Goal: Task Accomplishment & Management: Manage account settings

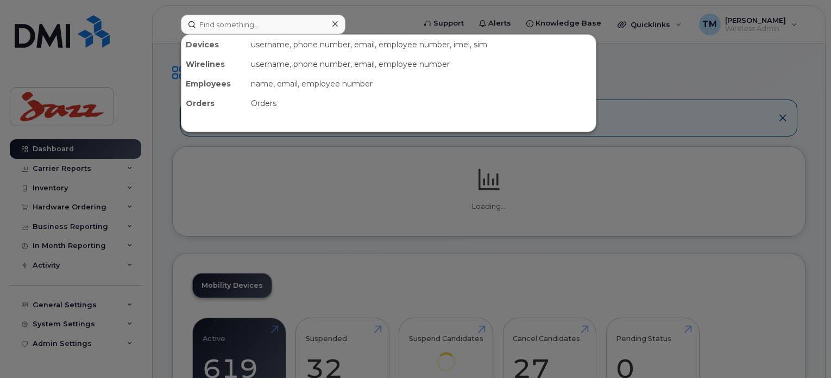
drag, startPoint x: 0, startPoint y: 0, endPoint x: 276, endPoint y: 25, distance: 277.2
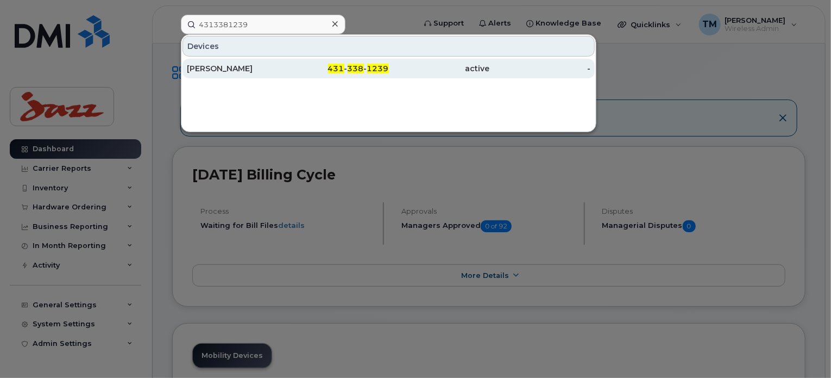
type input "4313381239"
click at [296, 68] on div "431 - 338 - 1239" at bounding box center [338, 68] width 101 height 11
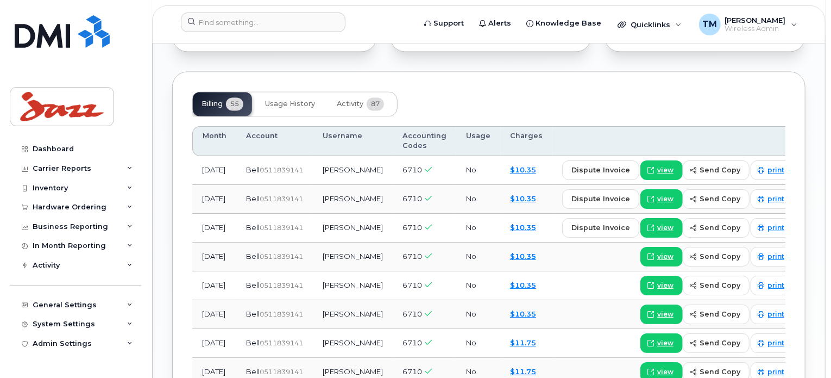
scroll to position [978, 0]
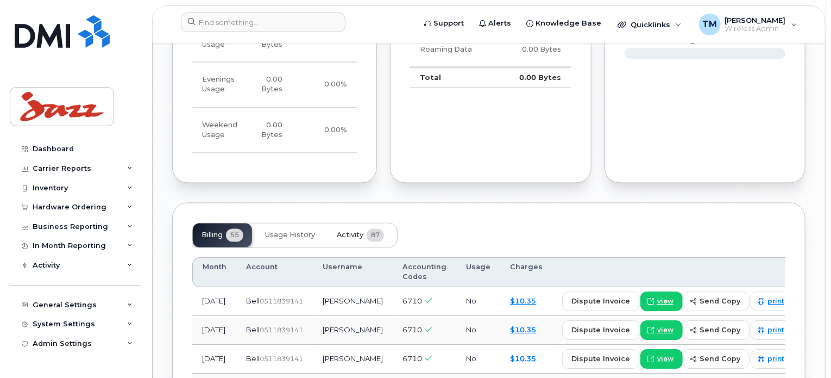
click at [359, 234] on span "Activity" at bounding box center [350, 235] width 27 height 9
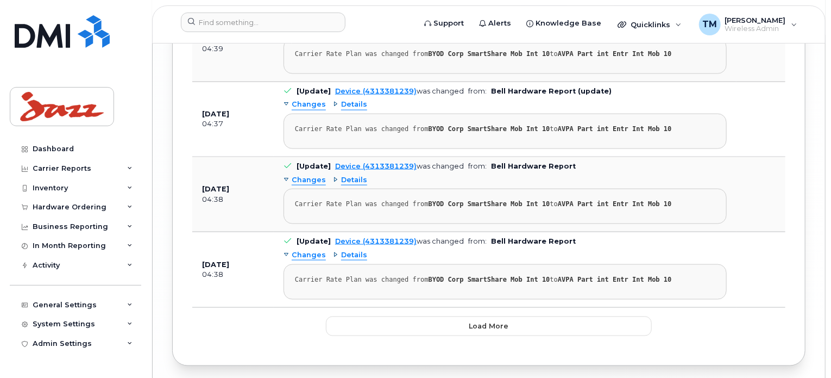
scroll to position [2832, 0]
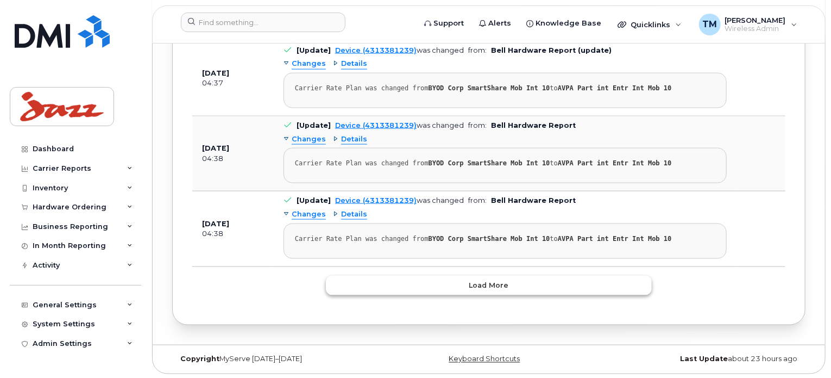
click at [511, 276] on button "Load more" at bounding box center [489, 286] width 326 height 20
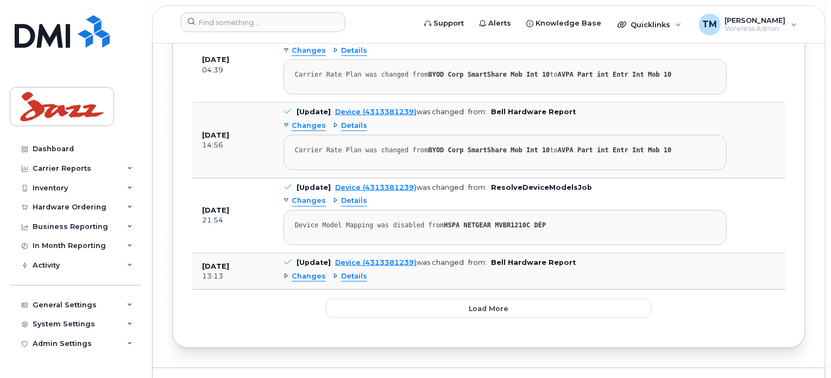
scroll to position [4673, 0]
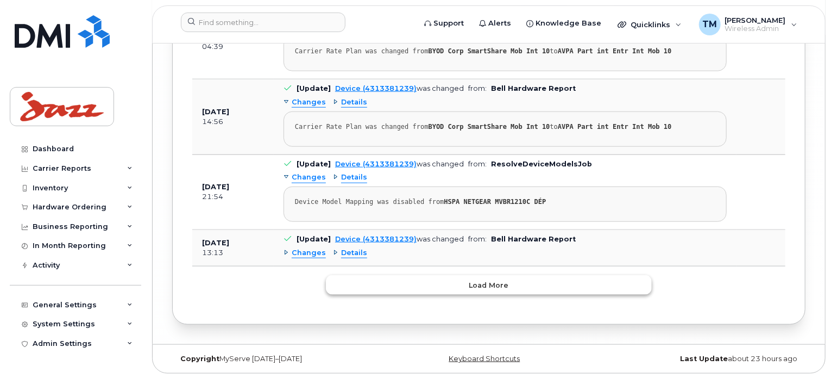
click at [521, 291] on button "Load more" at bounding box center [489, 285] width 326 height 20
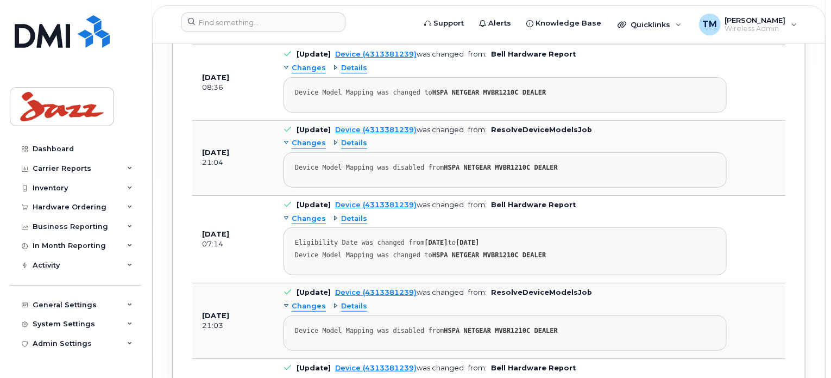
scroll to position [6590, 0]
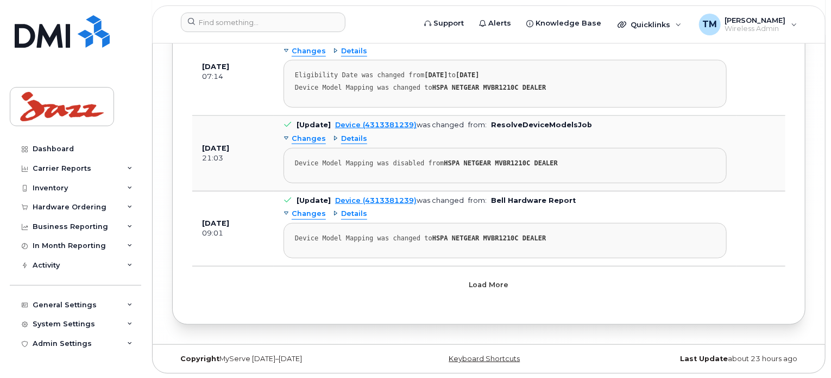
click at [486, 289] on span "Load more" at bounding box center [490, 284] width 40 height 10
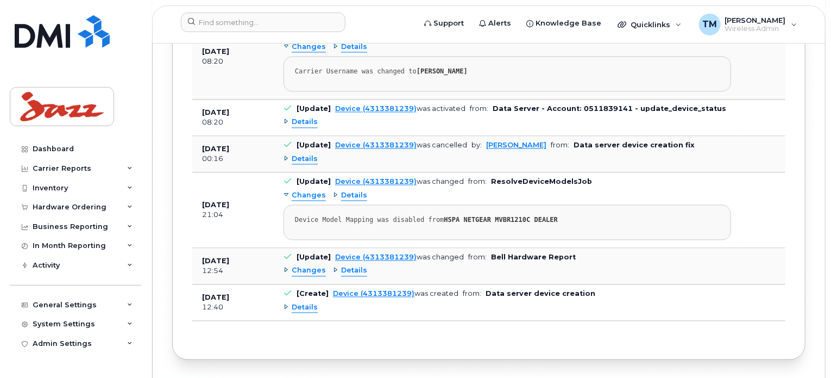
scroll to position [7303, 0]
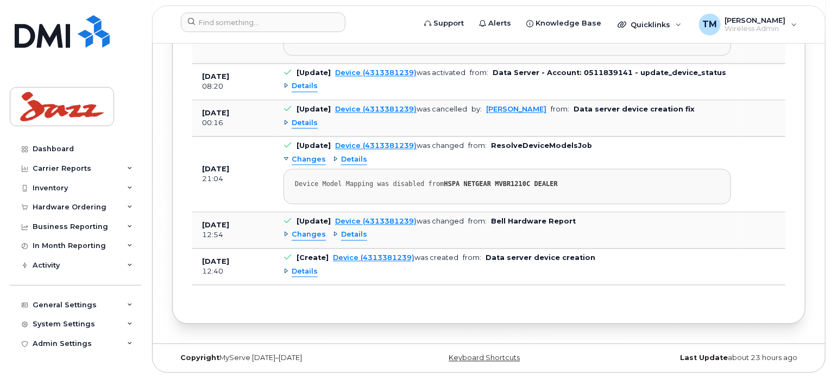
click at [296, 276] on span "Details" at bounding box center [305, 271] width 26 height 10
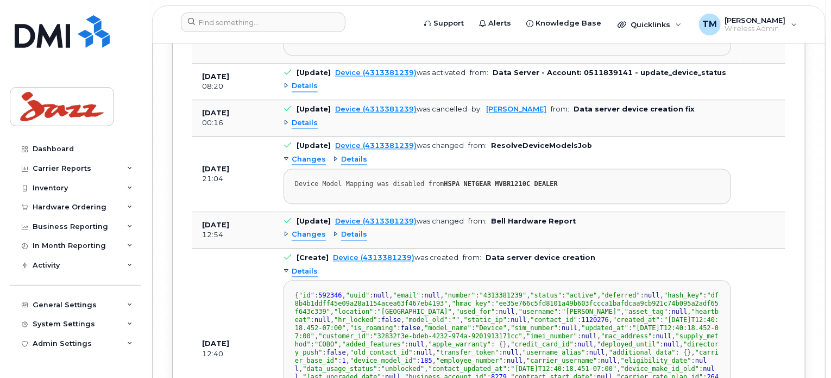
click at [343, 233] on span "Details" at bounding box center [354, 234] width 26 height 10
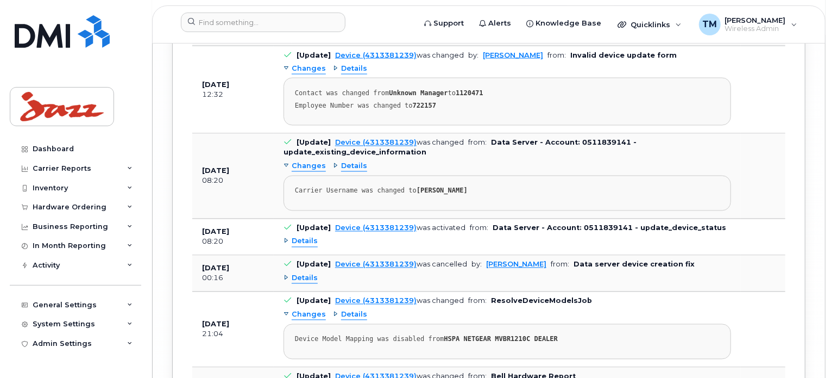
scroll to position [7140, 0]
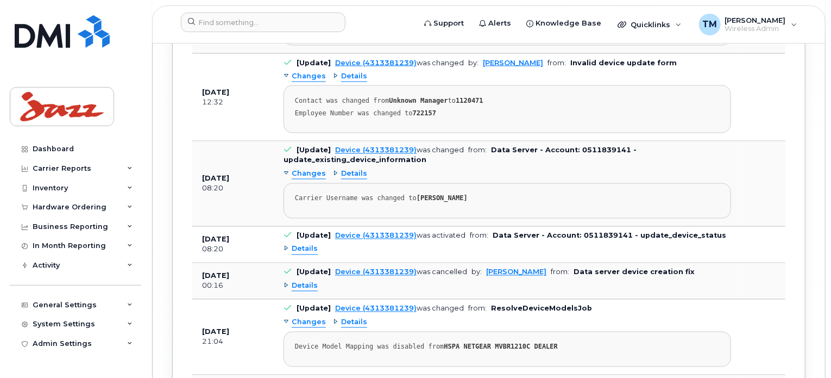
click at [308, 285] on span "Details" at bounding box center [305, 286] width 26 height 10
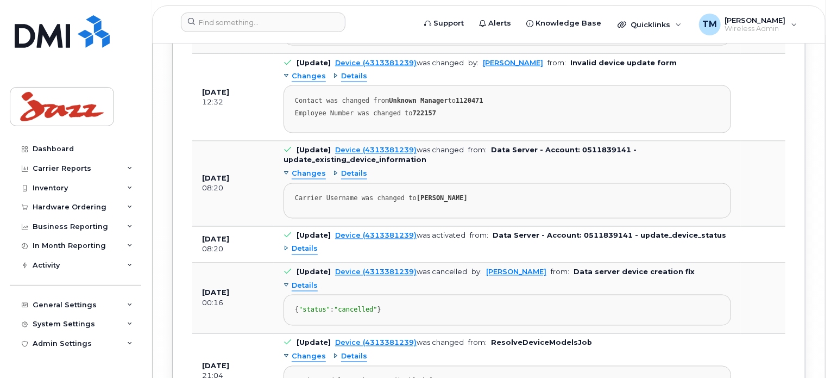
click at [317, 255] on div "Details" at bounding box center [508, 249] width 448 height 17
click at [311, 253] on span "Details" at bounding box center [305, 249] width 26 height 10
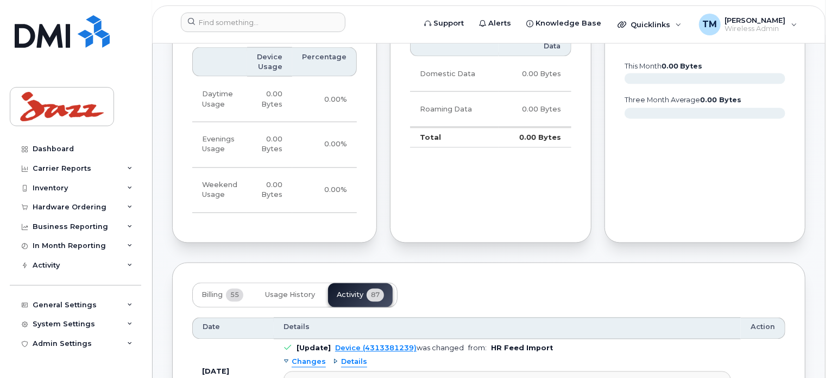
scroll to position [0, 0]
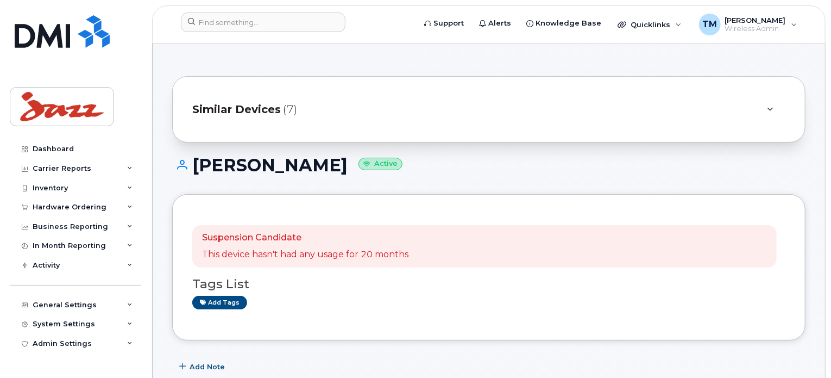
drag, startPoint x: 774, startPoint y: 304, endPoint x: 773, endPoint y: 58, distance: 245.6
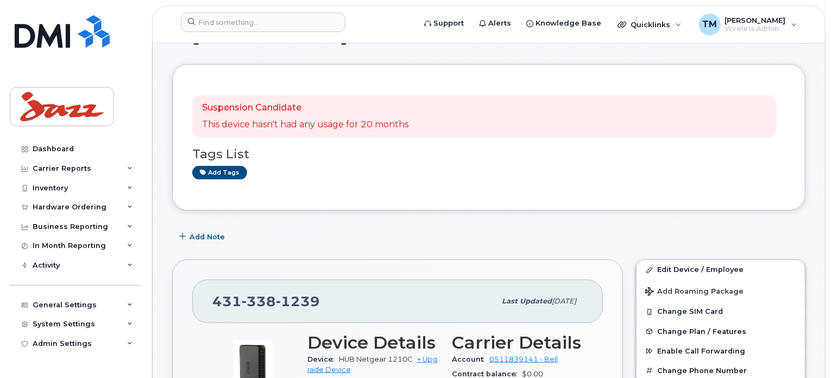
scroll to position [109, 0]
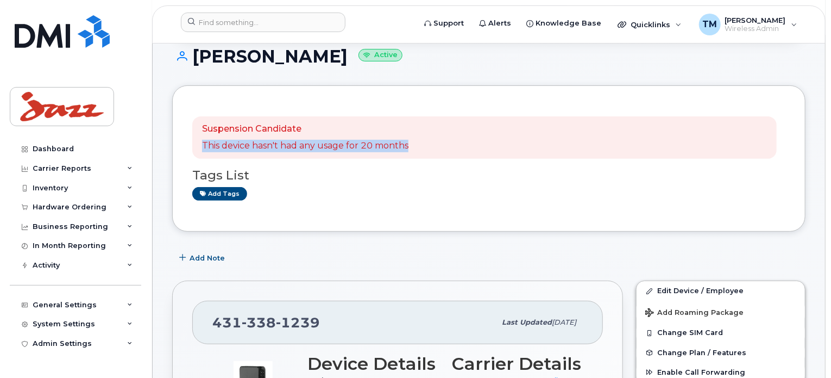
drag, startPoint x: 200, startPoint y: 144, endPoint x: 445, endPoint y: 135, distance: 245.2
click at [429, 137] on div "Suspension Candidate This device hasn't had any usage for 20 months" at bounding box center [484, 137] width 585 height 42
click at [498, 216] on div "Suspension Candidate This device hasn't had any usage for 20 months Tags List A…" at bounding box center [489, 158] width 634 height 146
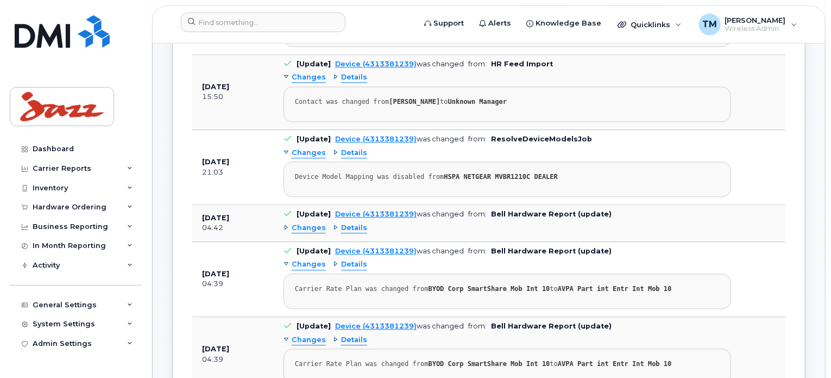
scroll to position [1140, 0]
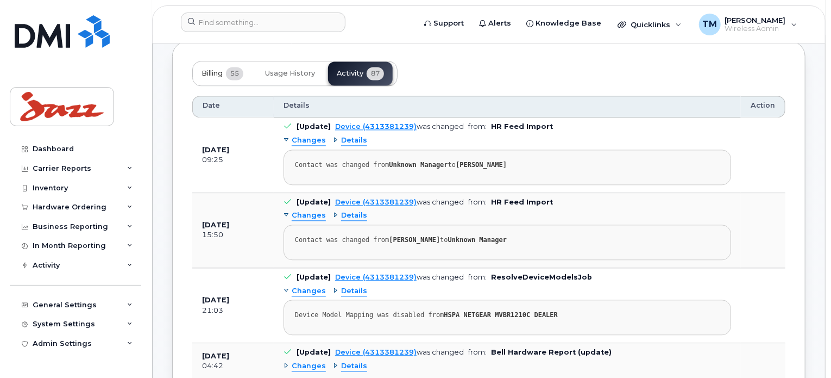
click at [233, 67] on span "55" at bounding box center [234, 73] width 17 height 13
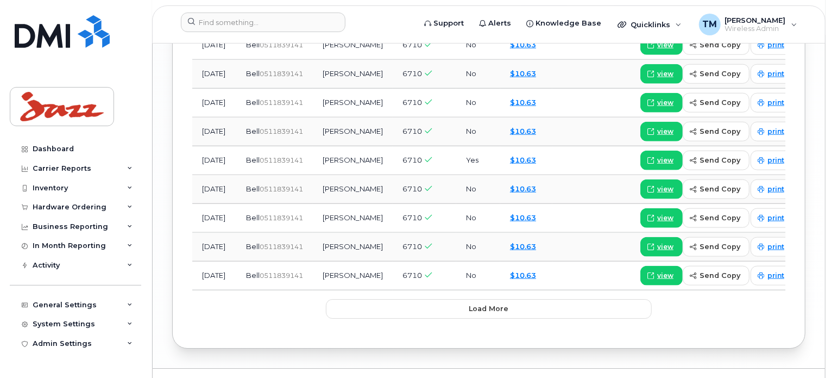
scroll to position [1622, 0]
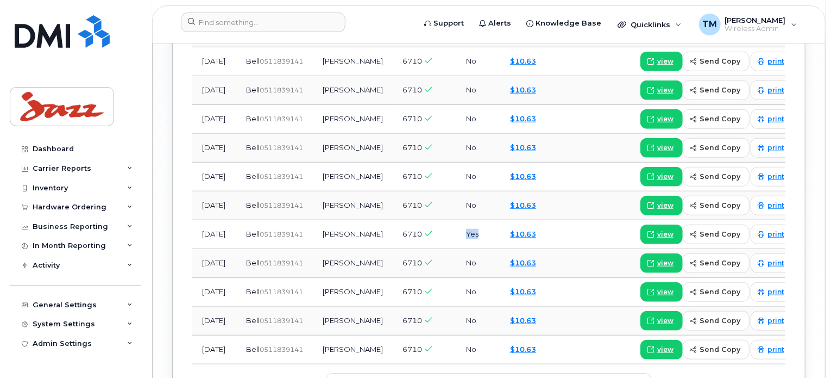
drag, startPoint x: 481, startPoint y: 242, endPoint x: 450, endPoint y: 245, distance: 31.6
click at [450, 249] on tr "Nov 2023 Bell  0511839141 Mark Schindeler 6710 Yes $10.63 view send copy print" at bounding box center [497, 263] width 611 height 29
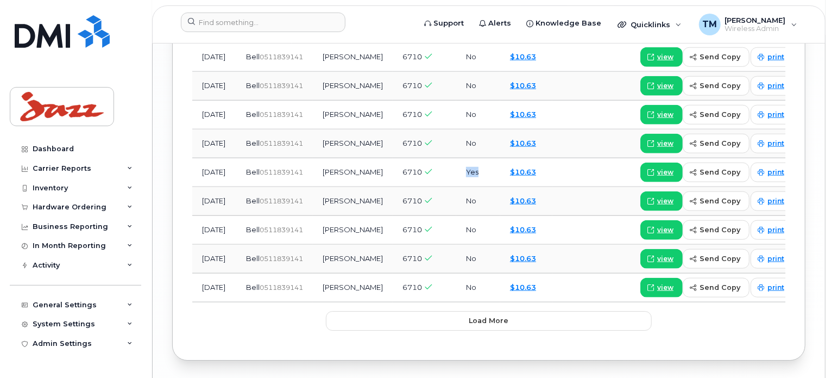
scroll to position [1730, 0]
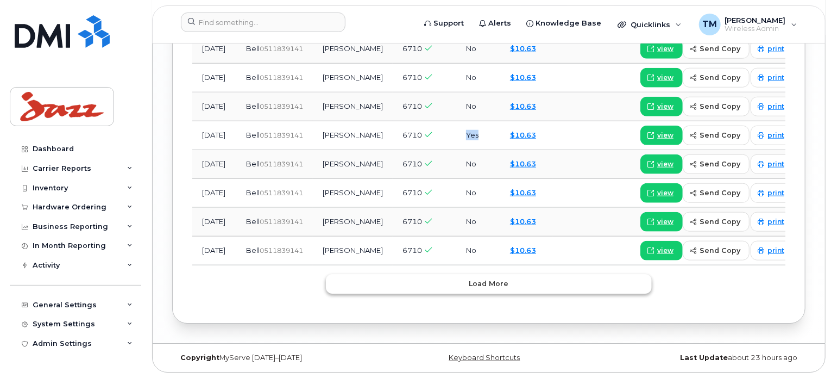
click at [479, 288] on span "Load more" at bounding box center [490, 283] width 40 height 10
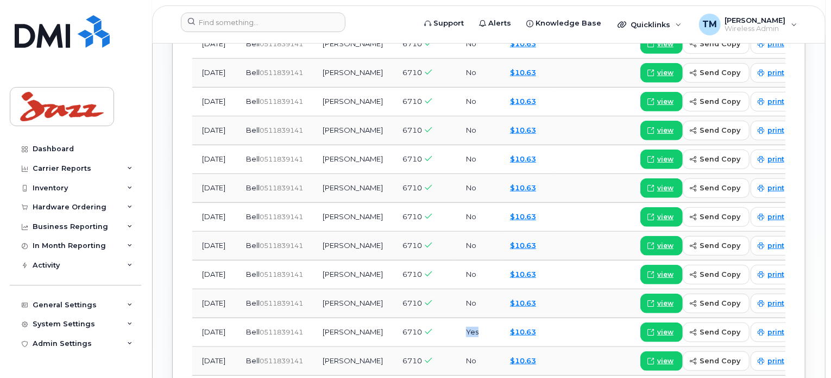
scroll to position [1540, 0]
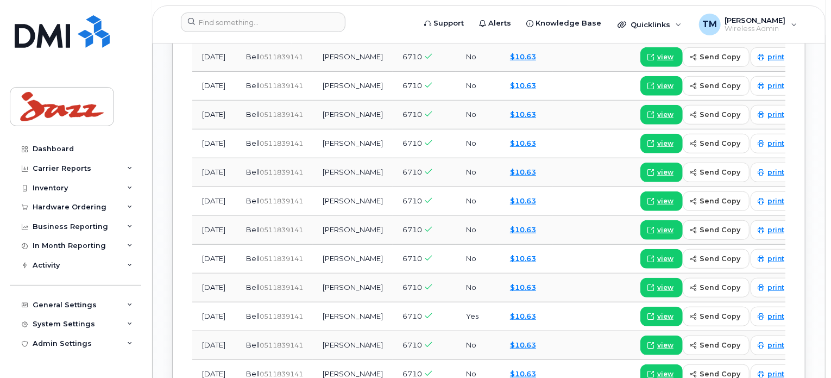
click at [467, 268] on td "No" at bounding box center [478, 259] width 44 height 29
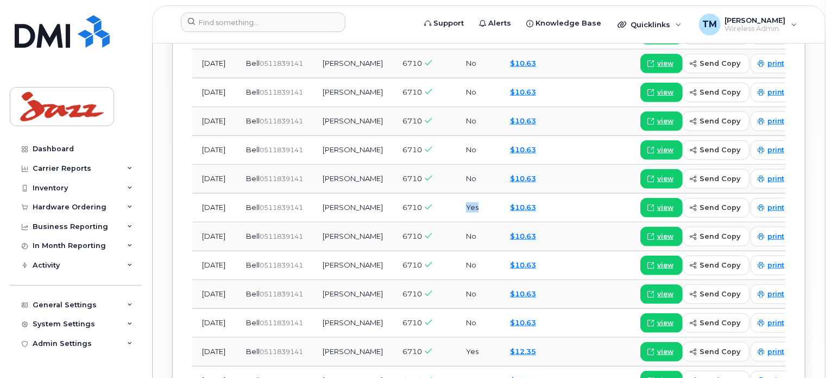
drag, startPoint x: 459, startPoint y: 217, endPoint x: 474, endPoint y: 218, distance: 15.8
click at [474, 218] on td "Yes" at bounding box center [478, 207] width 44 height 29
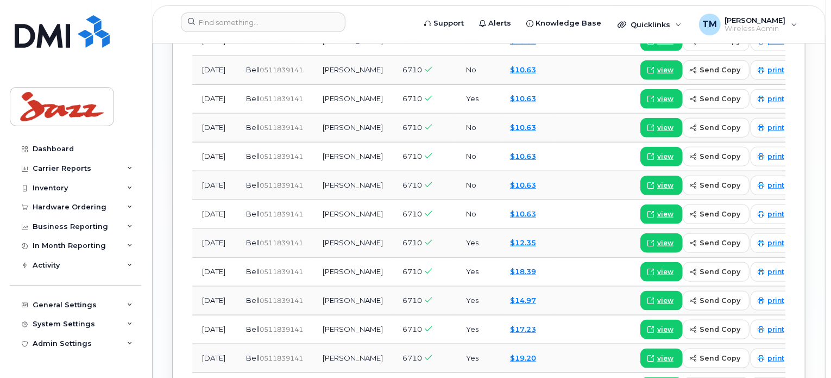
click at [472, 258] on td "Yes" at bounding box center [478, 243] width 44 height 29
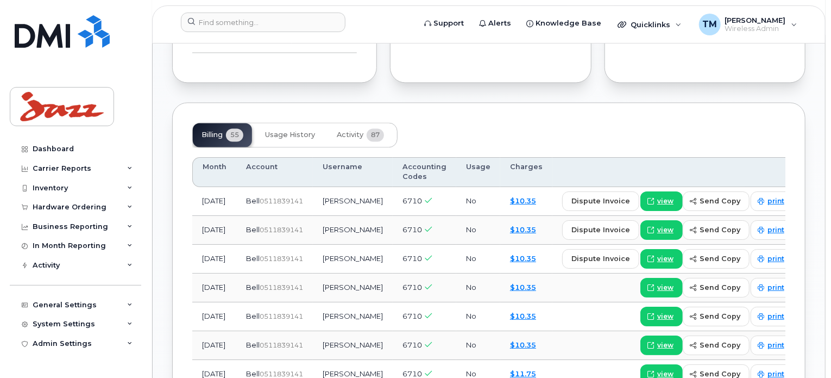
scroll to position [1087, 0]
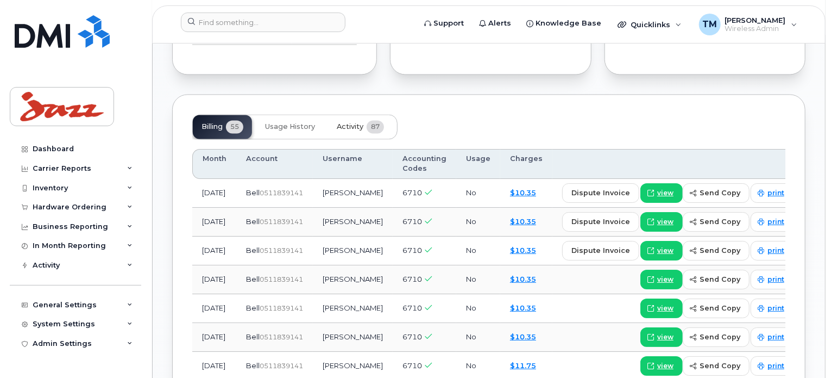
click at [360, 126] on span "Activity" at bounding box center [350, 126] width 27 height 9
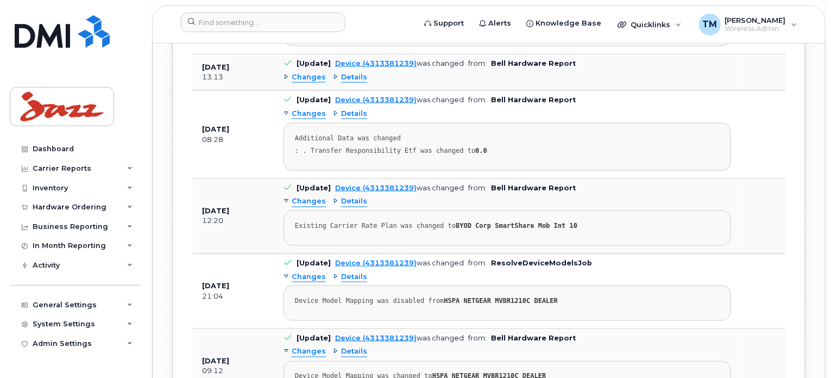
scroll to position [4782, 0]
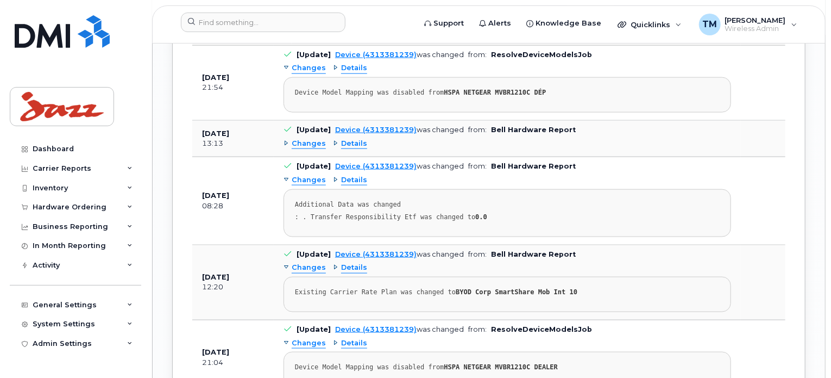
click at [359, 144] on span "Details" at bounding box center [354, 144] width 26 height 10
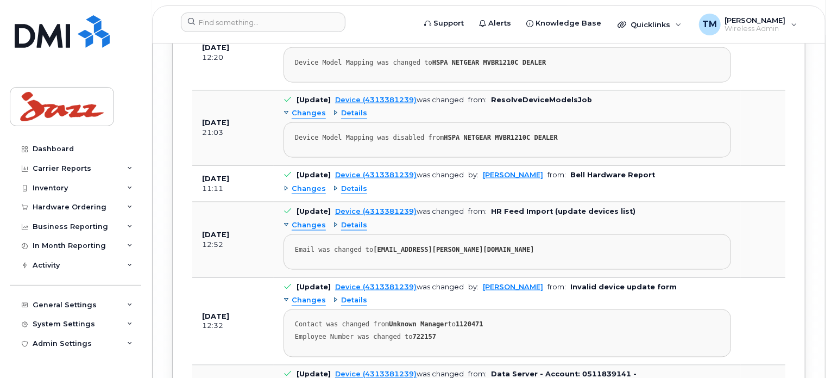
scroll to position [7010, 0]
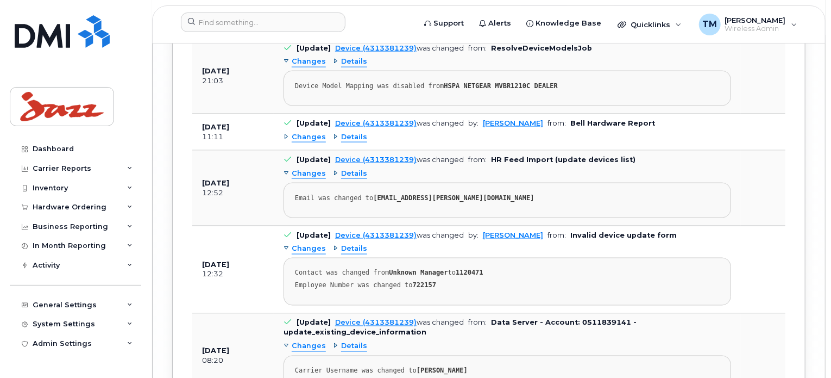
click at [347, 142] on span "Details" at bounding box center [354, 137] width 26 height 10
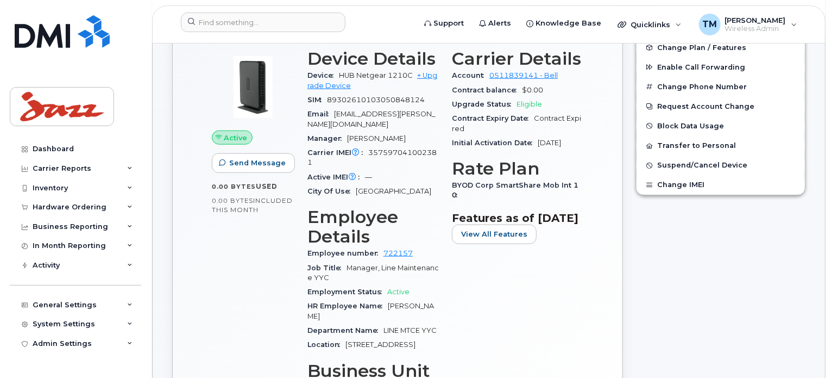
scroll to position [0, 0]
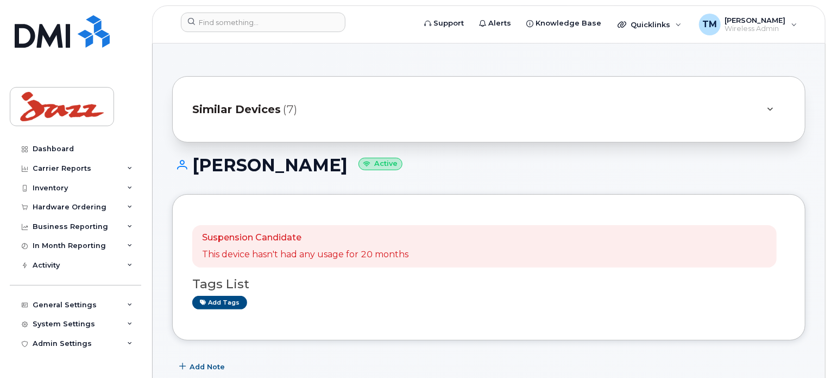
drag, startPoint x: 784, startPoint y: 317, endPoint x: 715, endPoint y: -9, distance: 333.2
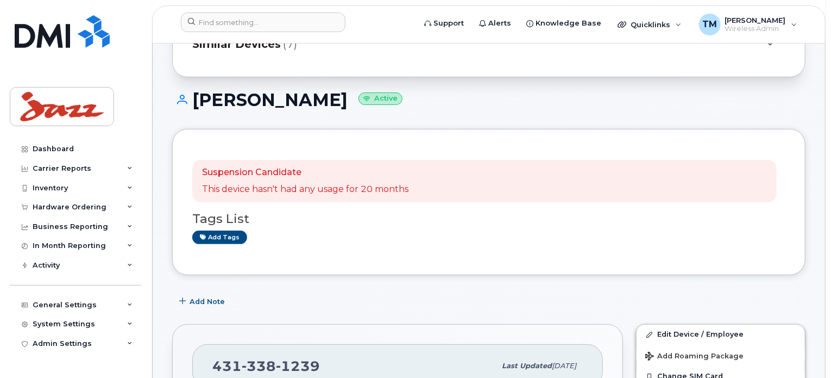
scroll to position [163, 0]
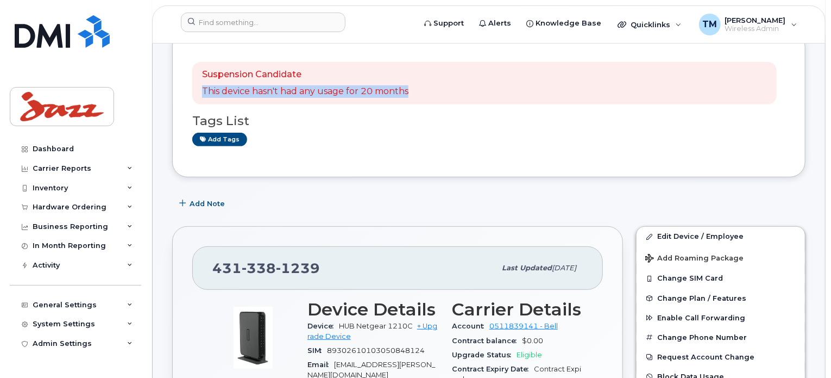
drag, startPoint x: 412, startPoint y: 93, endPoint x: 201, endPoint y: 91, distance: 211.9
click at [201, 91] on div "Suspension Candidate This device hasn't had any usage for 20 months" at bounding box center [484, 83] width 585 height 42
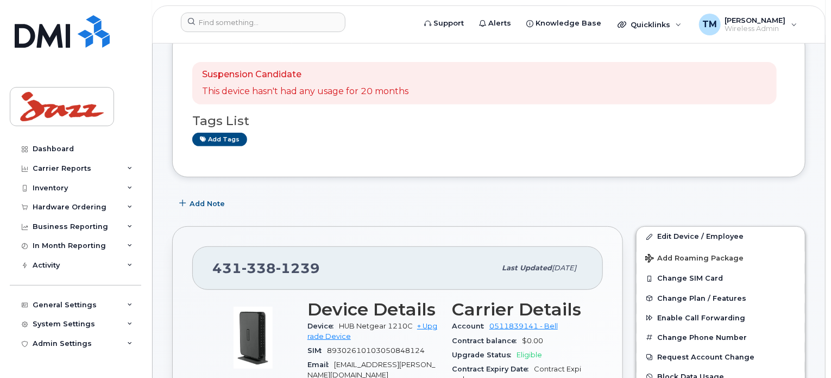
click at [324, 143] on div "Add tags" at bounding box center [484, 140] width 585 height 14
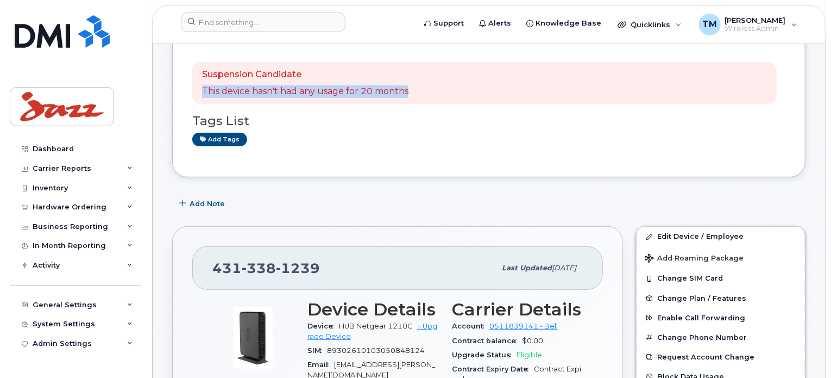
drag, startPoint x: 342, startPoint y: 95, endPoint x: 162, endPoint y: 95, distance: 179.3
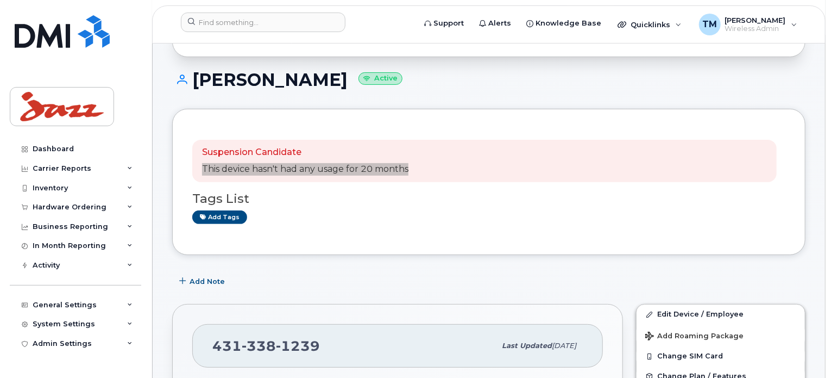
scroll to position [0, 0]
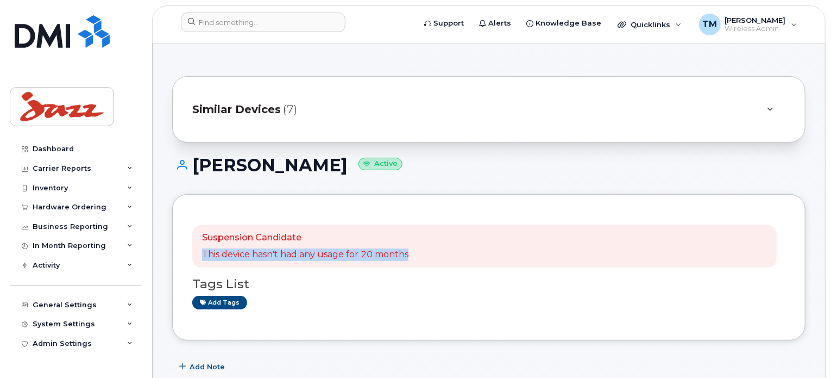
click at [428, 251] on div "Suspension Candidate This device hasn't had any usage for 20 months" at bounding box center [484, 246] width 585 height 42
drag, startPoint x: 409, startPoint y: 254, endPoint x: 189, endPoint y: 252, distance: 219.5
click at [189, 252] on div "Suspension Candidate This device hasn't had any usage for 20 months Tags List A…" at bounding box center [489, 267] width 634 height 146
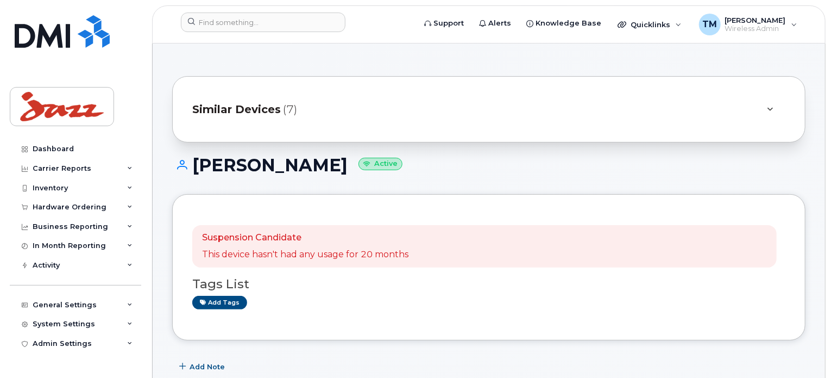
click at [441, 236] on div "Suspension Candidate This device hasn't had any usage for 20 months" at bounding box center [484, 246] width 585 height 42
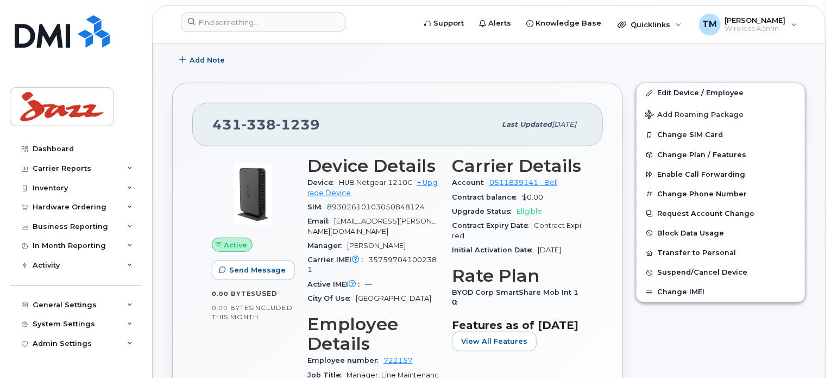
scroll to position [326, 0]
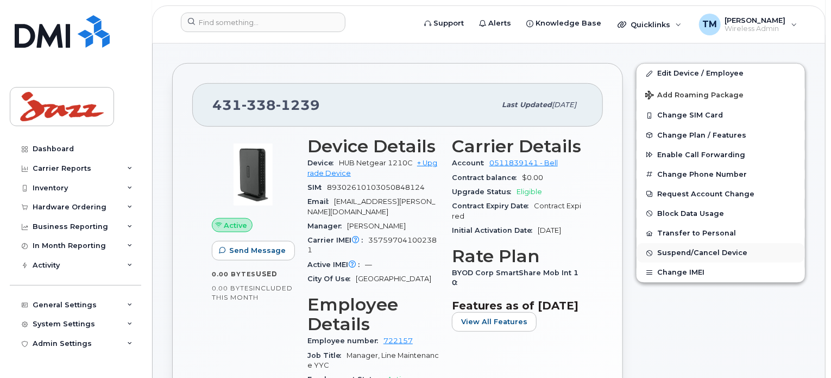
click at [692, 252] on span "Suspend/Cancel Device" at bounding box center [703, 253] width 90 height 8
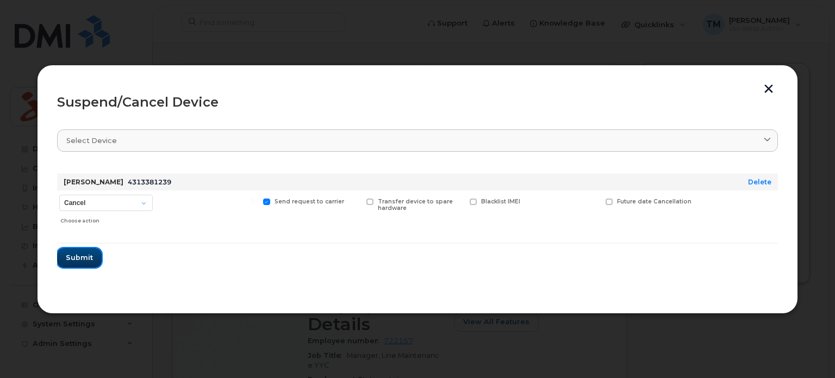
click at [77, 258] on span "Submit" at bounding box center [79, 257] width 27 height 10
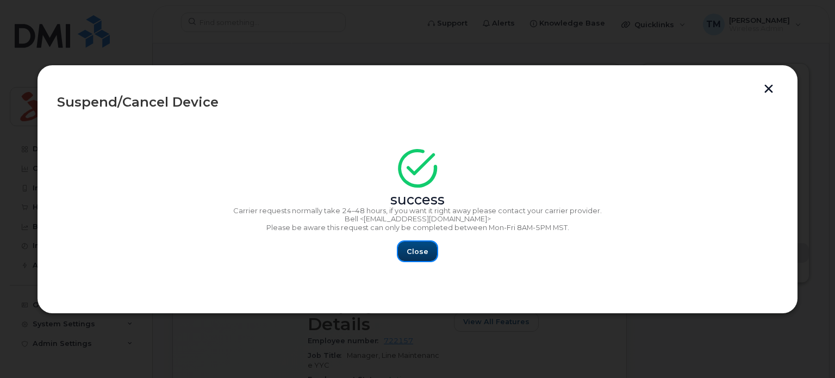
click at [415, 249] on span "Close" at bounding box center [417, 251] width 22 height 10
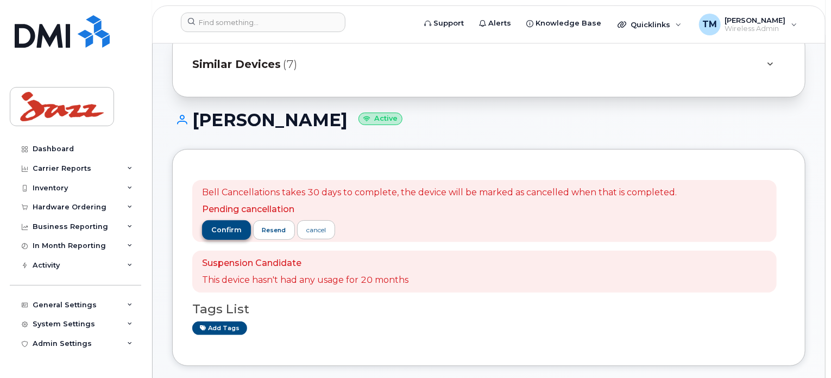
scroll to position [109, 0]
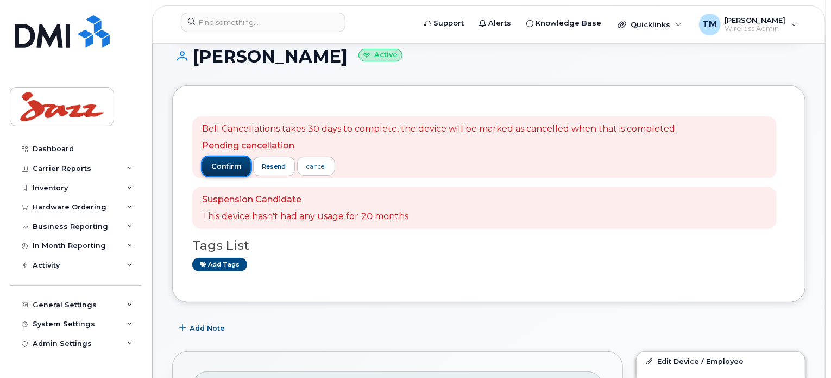
click at [227, 161] on span "confirm" at bounding box center [226, 166] width 30 height 10
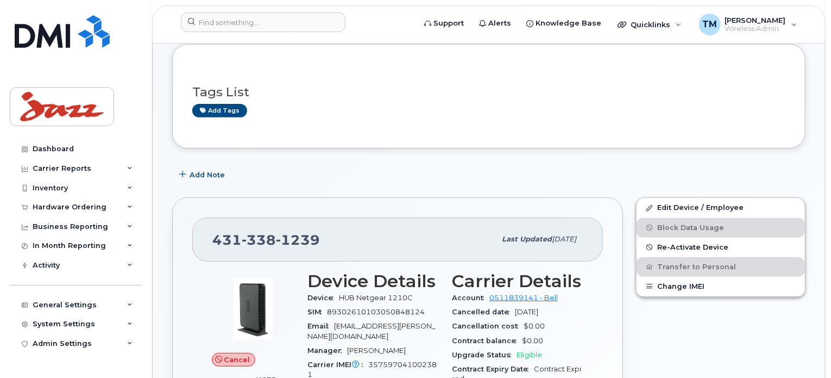
scroll to position [163, 0]
